Goal: Task Accomplishment & Management: Manage account settings

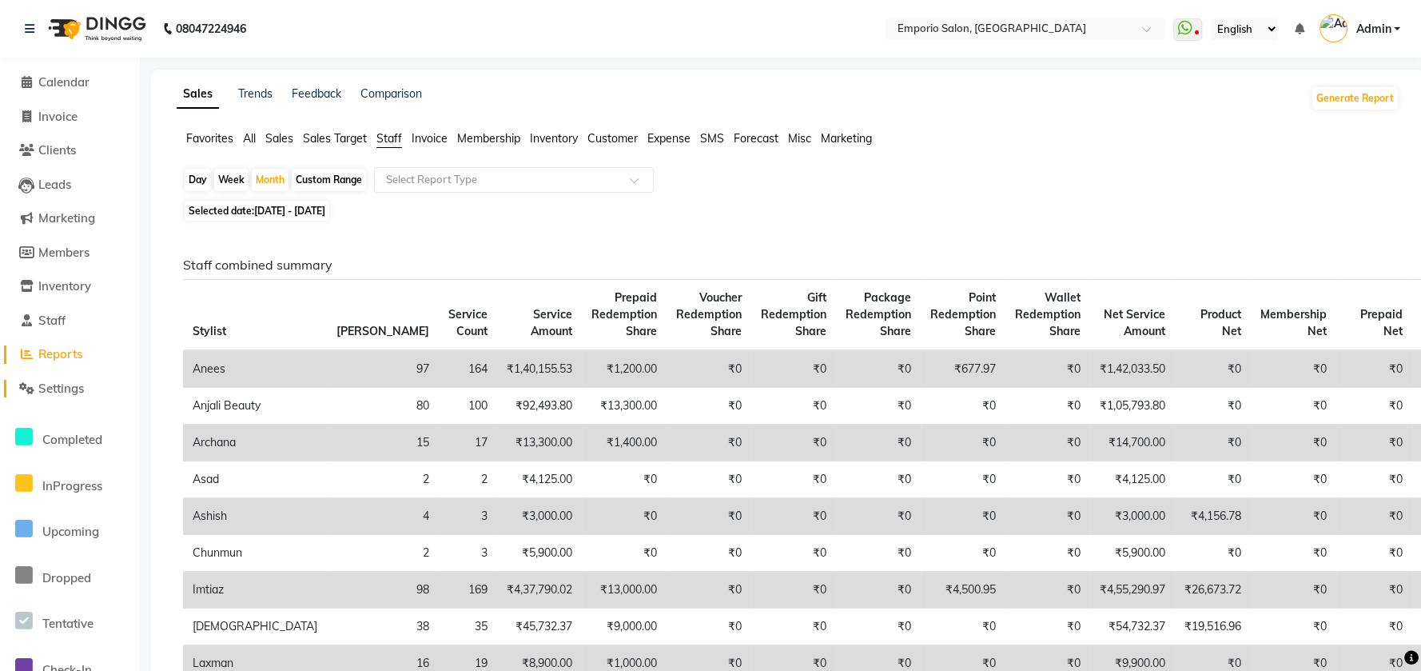
click at [78, 380] on span "Settings" at bounding box center [61, 387] width 46 height 15
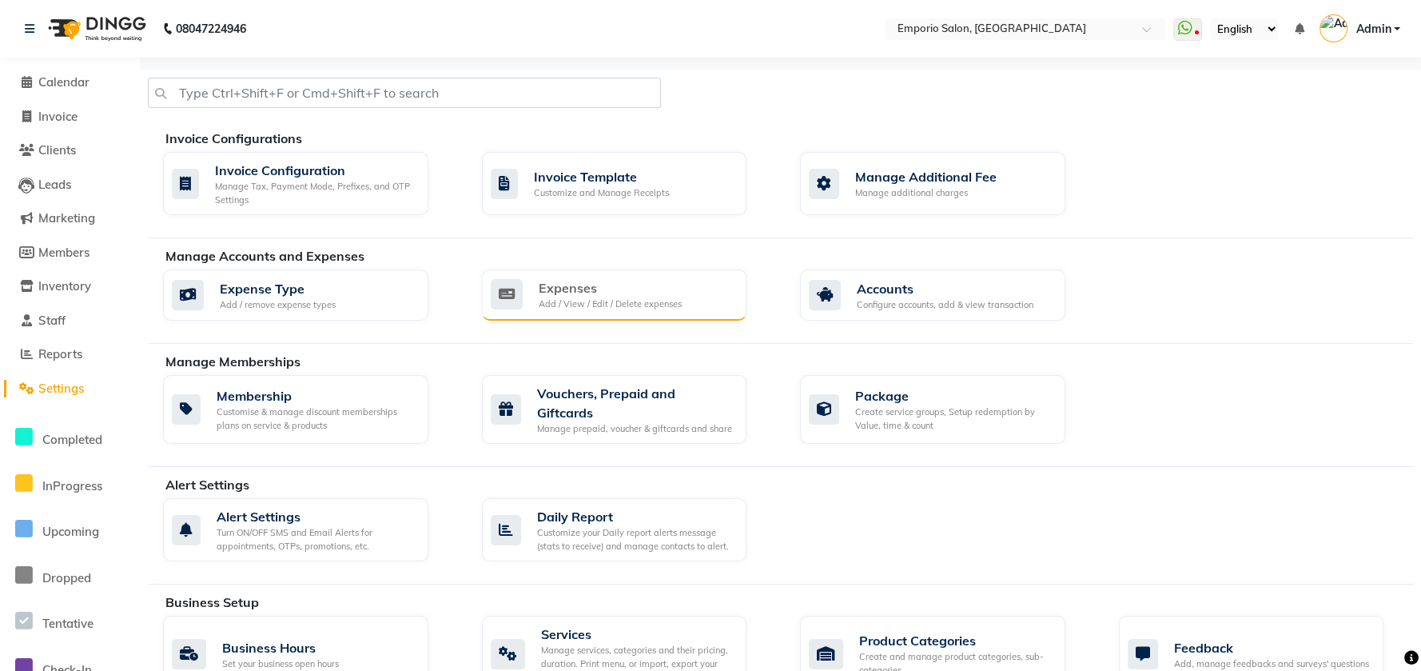
click at [586, 312] on div "Expenses Add / View / Edit / Delete expenses" at bounding box center [614, 294] width 265 height 51
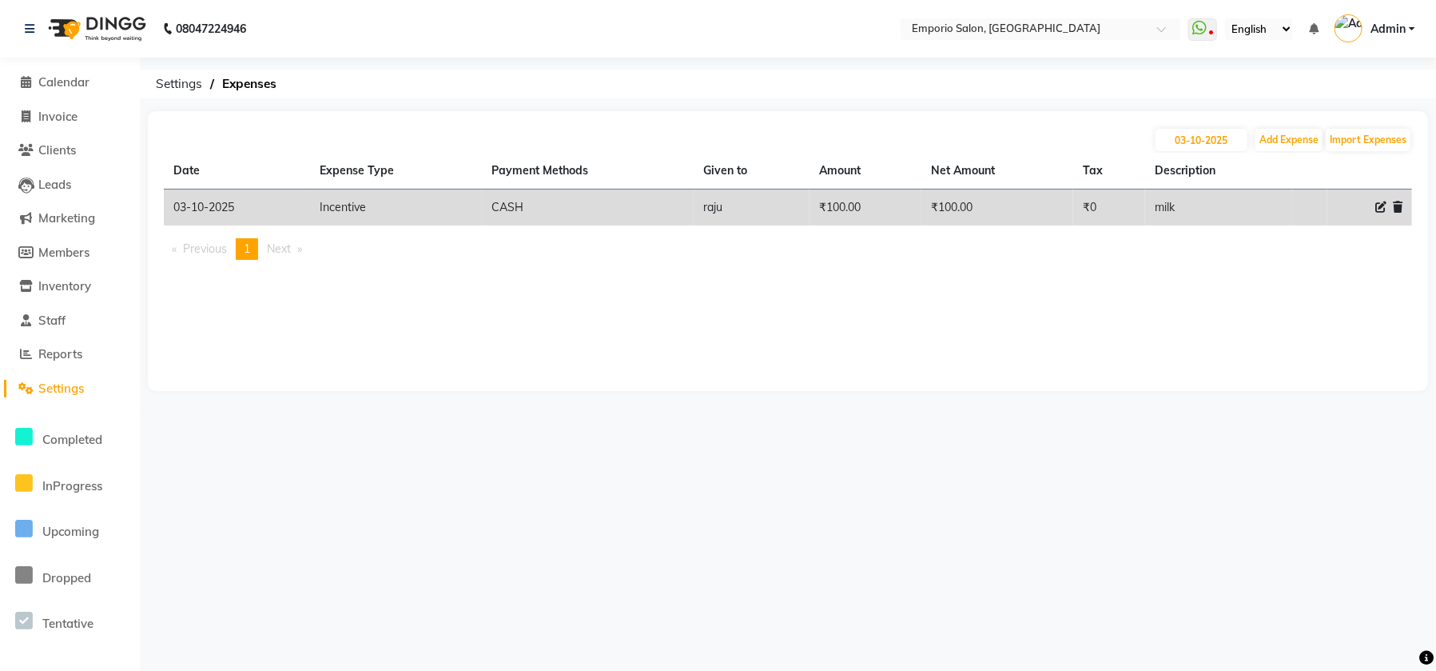
click at [1381, 208] on icon at bounding box center [1380, 206] width 11 height 11
select select "24596"
select select "1"
select select "5330"
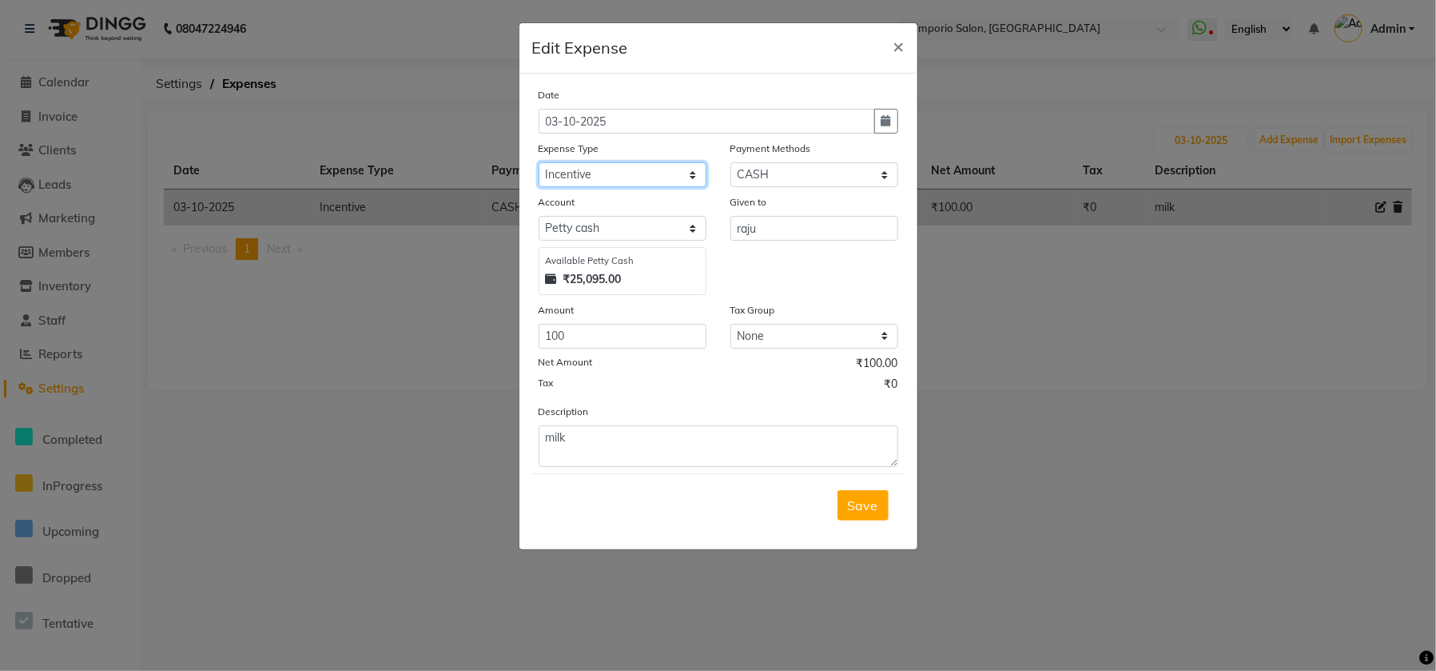
click at [694, 177] on select "Select Advance Salary Cash transfer to bank Cash transfer to hub Client Snacks …" at bounding box center [623, 174] width 168 height 25
select select "24591"
click at [539, 162] on select "Select Advance Salary Cash transfer to bank Cash transfer to hub Client Snacks …" at bounding box center [623, 174] width 168 height 25
click at [895, 45] on span "×" at bounding box center [899, 46] width 11 height 24
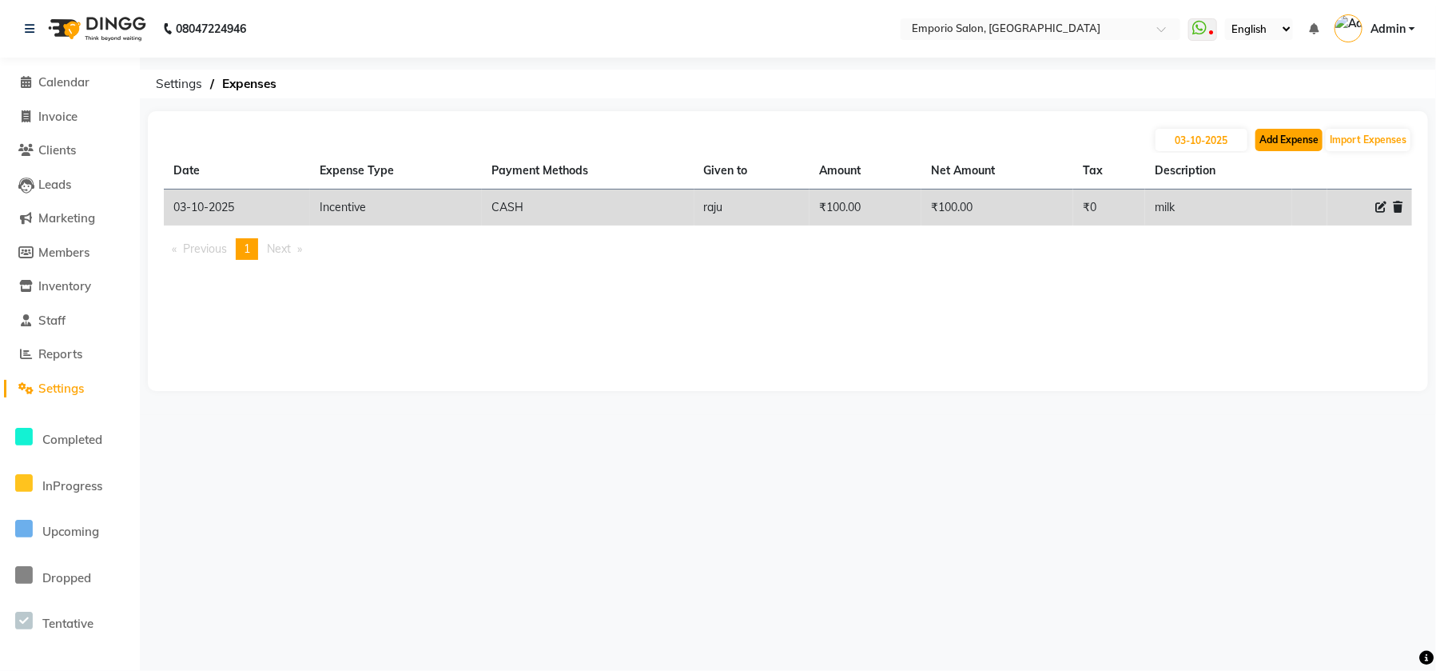
click at [1271, 137] on button "Add Expense" at bounding box center [1289, 140] width 67 height 22
select select "1"
select select "5330"
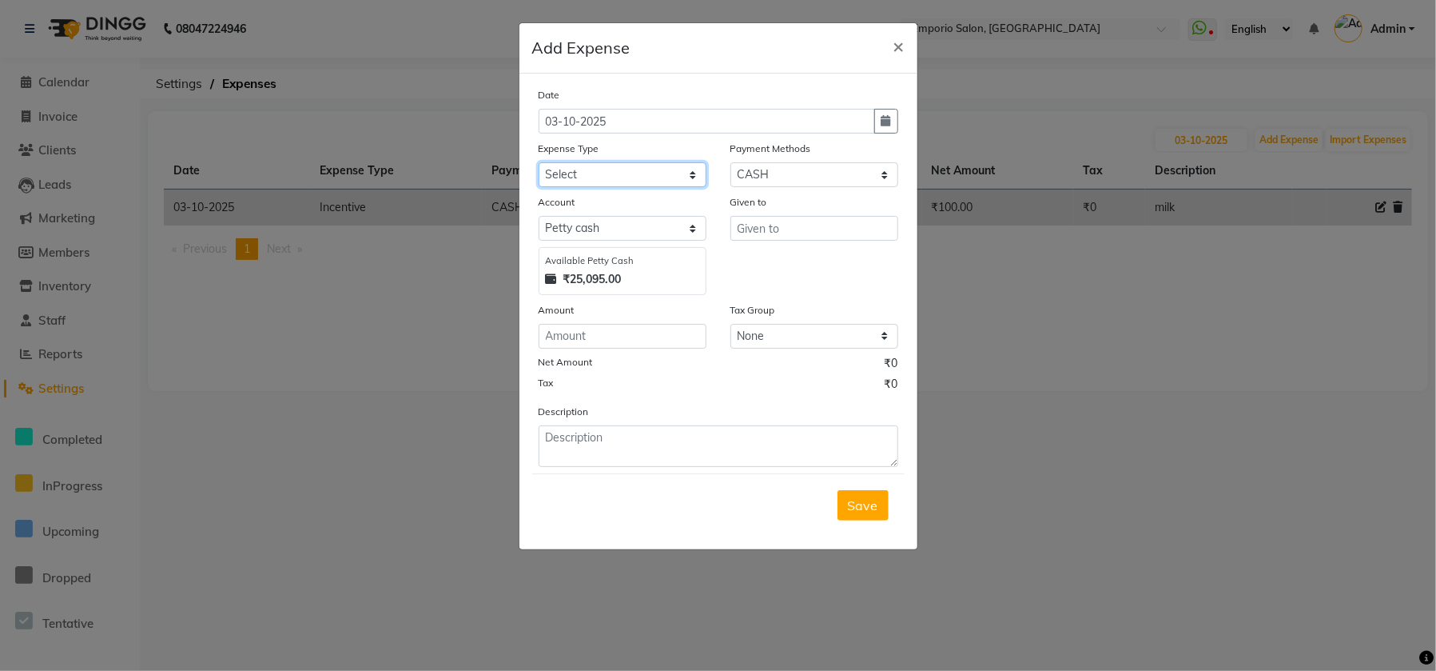
click at [692, 177] on select "Select Advance Salary Cash transfer to bank Cash transfer to hub Client Snacks …" at bounding box center [623, 174] width 168 height 25
select select "24590"
click at [539, 162] on select "Select Advance Salary Cash transfer to bank Cash transfer to hub Client Snacks …" at bounding box center [623, 174] width 168 height 25
click at [778, 225] on input "text" at bounding box center [814, 228] width 168 height 25
click at [605, 336] on input "number" at bounding box center [623, 336] width 168 height 25
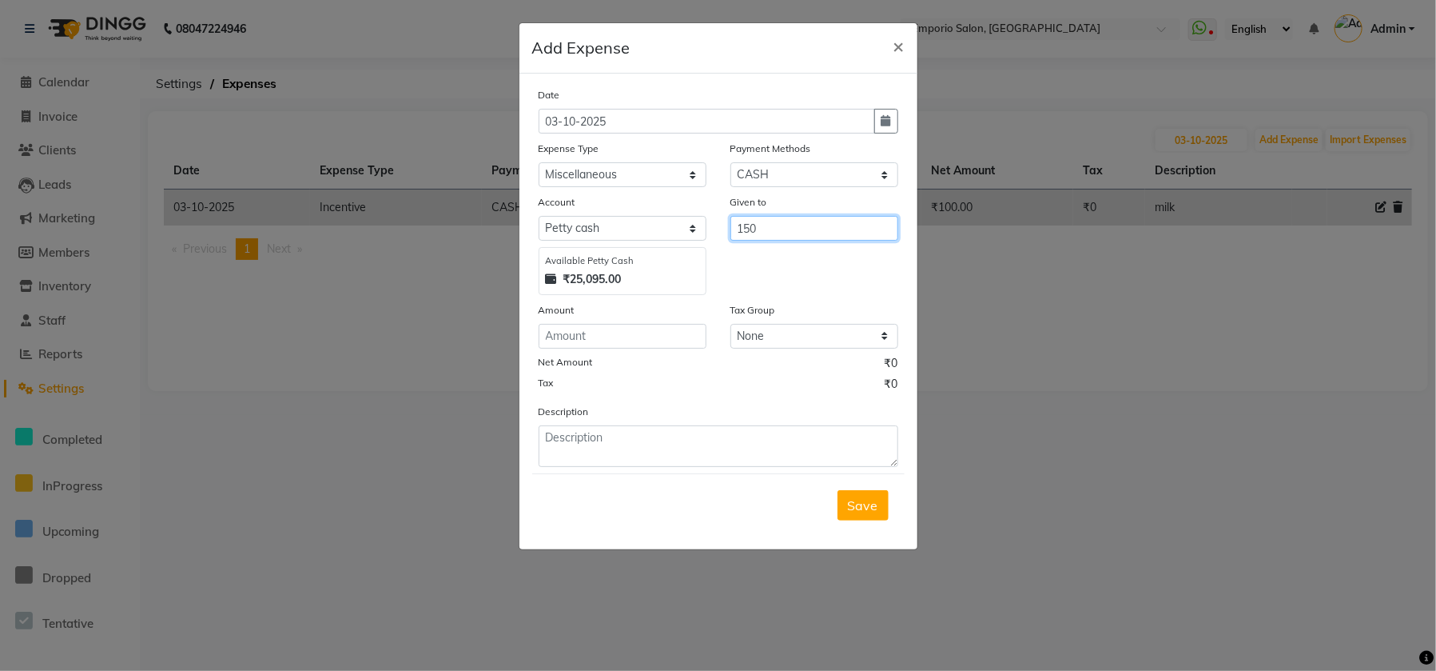
click at [761, 223] on input "150" at bounding box center [814, 228] width 168 height 25
type input "1"
type input "raju"
click at [600, 336] on input "number" at bounding box center [623, 336] width 168 height 25
type input "150"
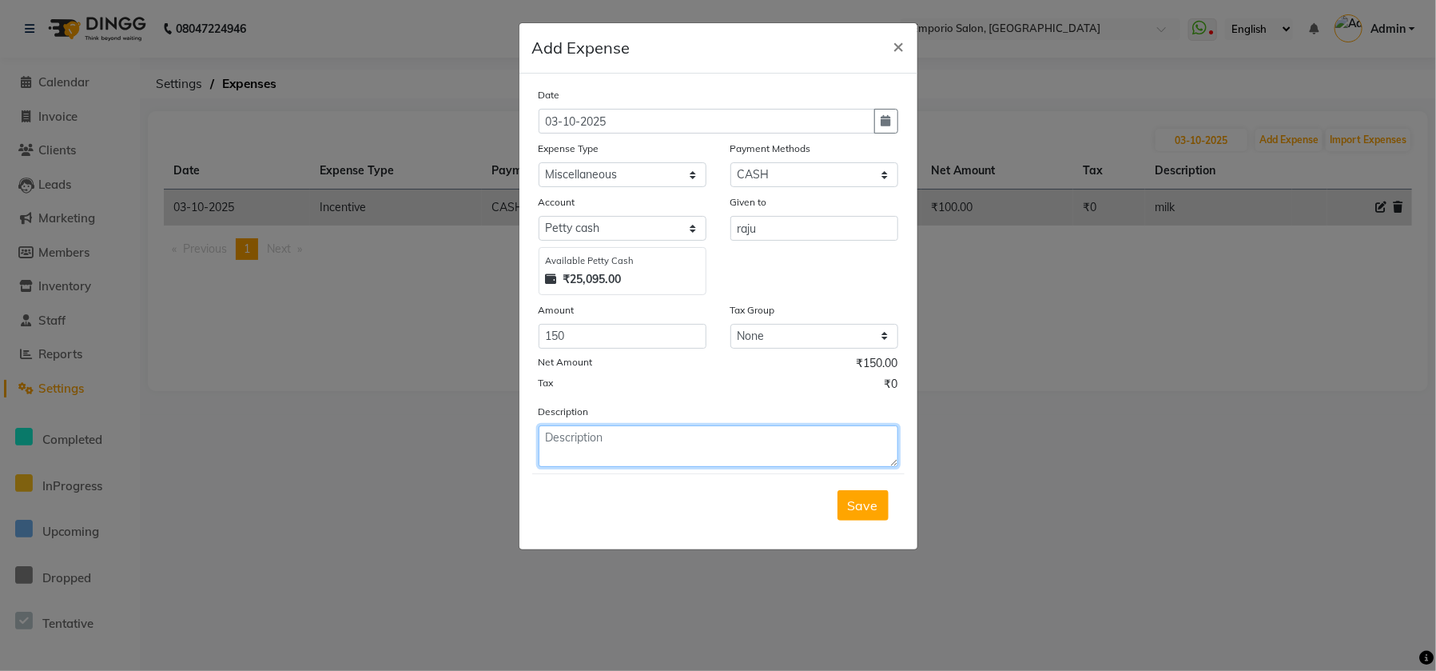
click at [585, 439] on textarea at bounding box center [719, 446] width 360 height 42
type textarea "for medicine"
click at [870, 508] on span "Save" at bounding box center [863, 505] width 30 height 16
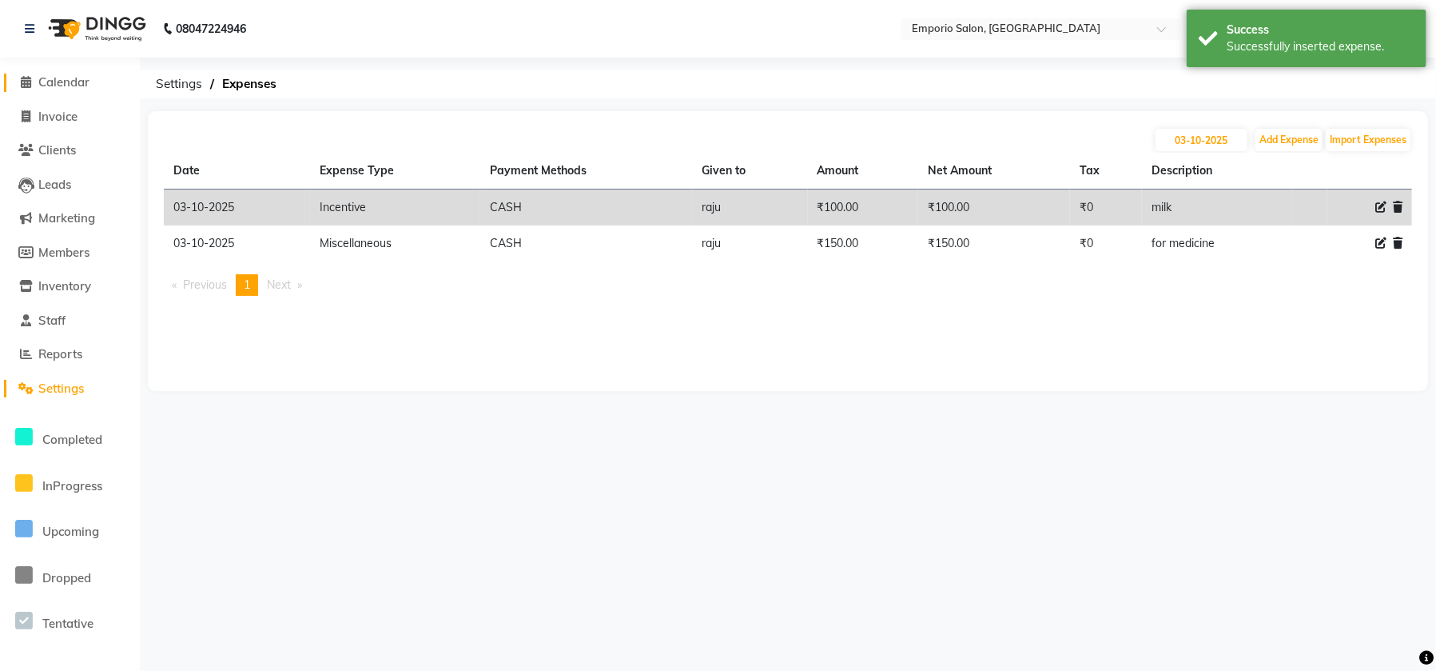
click at [49, 76] on span "Calendar" at bounding box center [63, 81] width 51 height 15
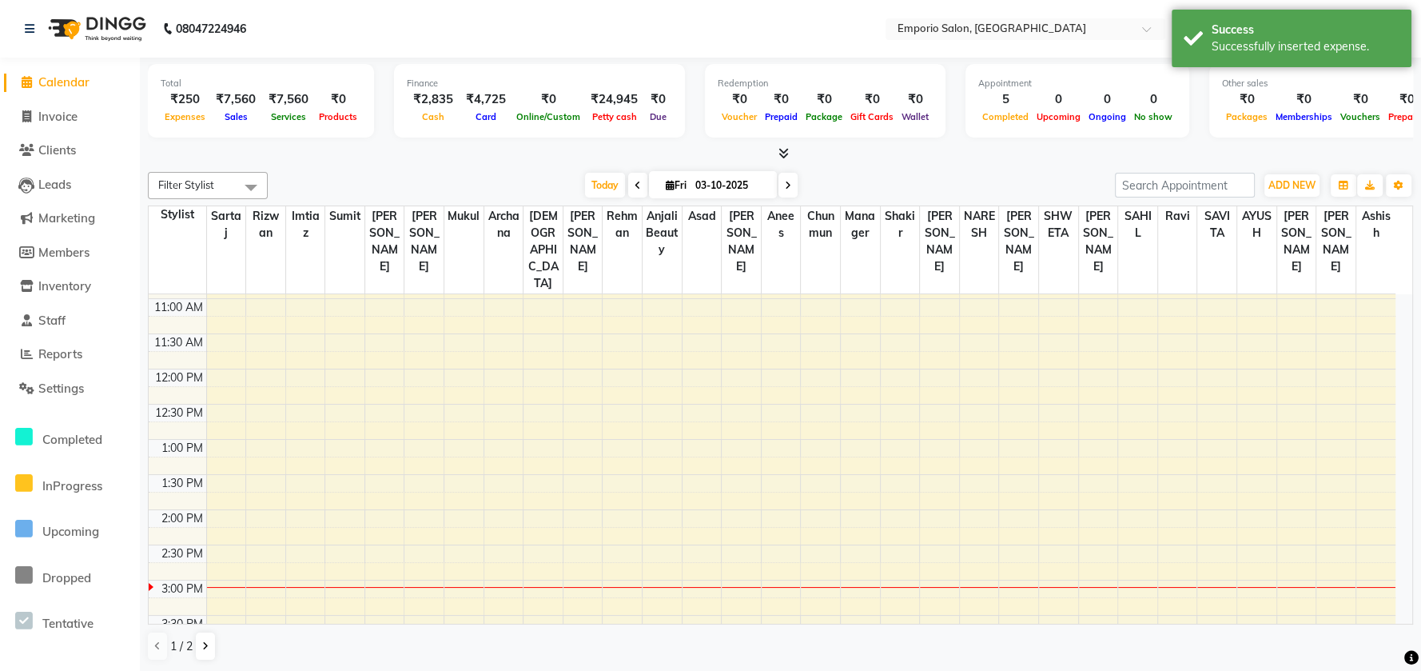
scroll to position [172, 0]
